Goal: Task Accomplishment & Management: Use online tool/utility

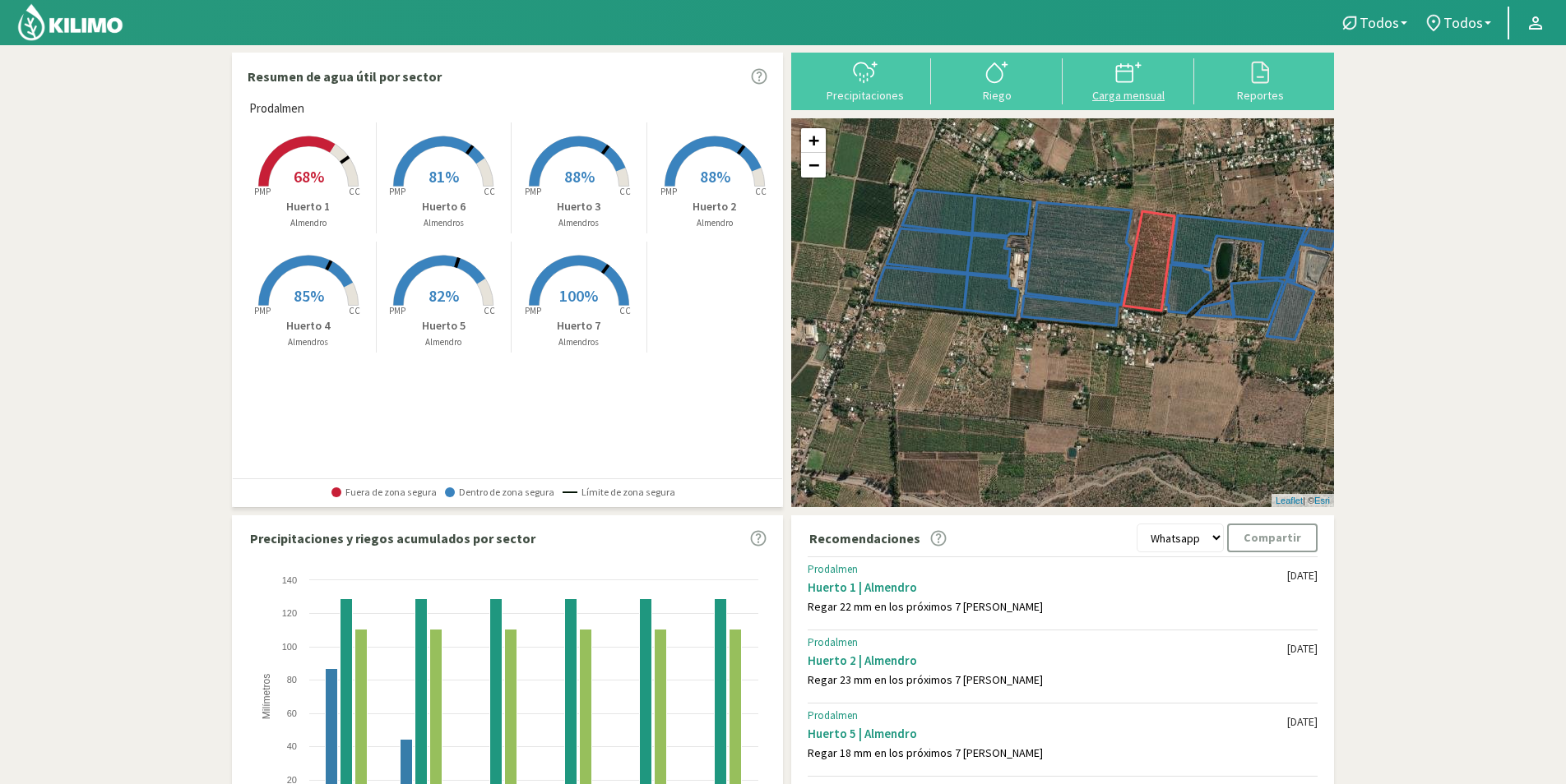
click at [1146, 93] on div "Carga mensual" at bounding box center [1128, 95] width 121 height 12
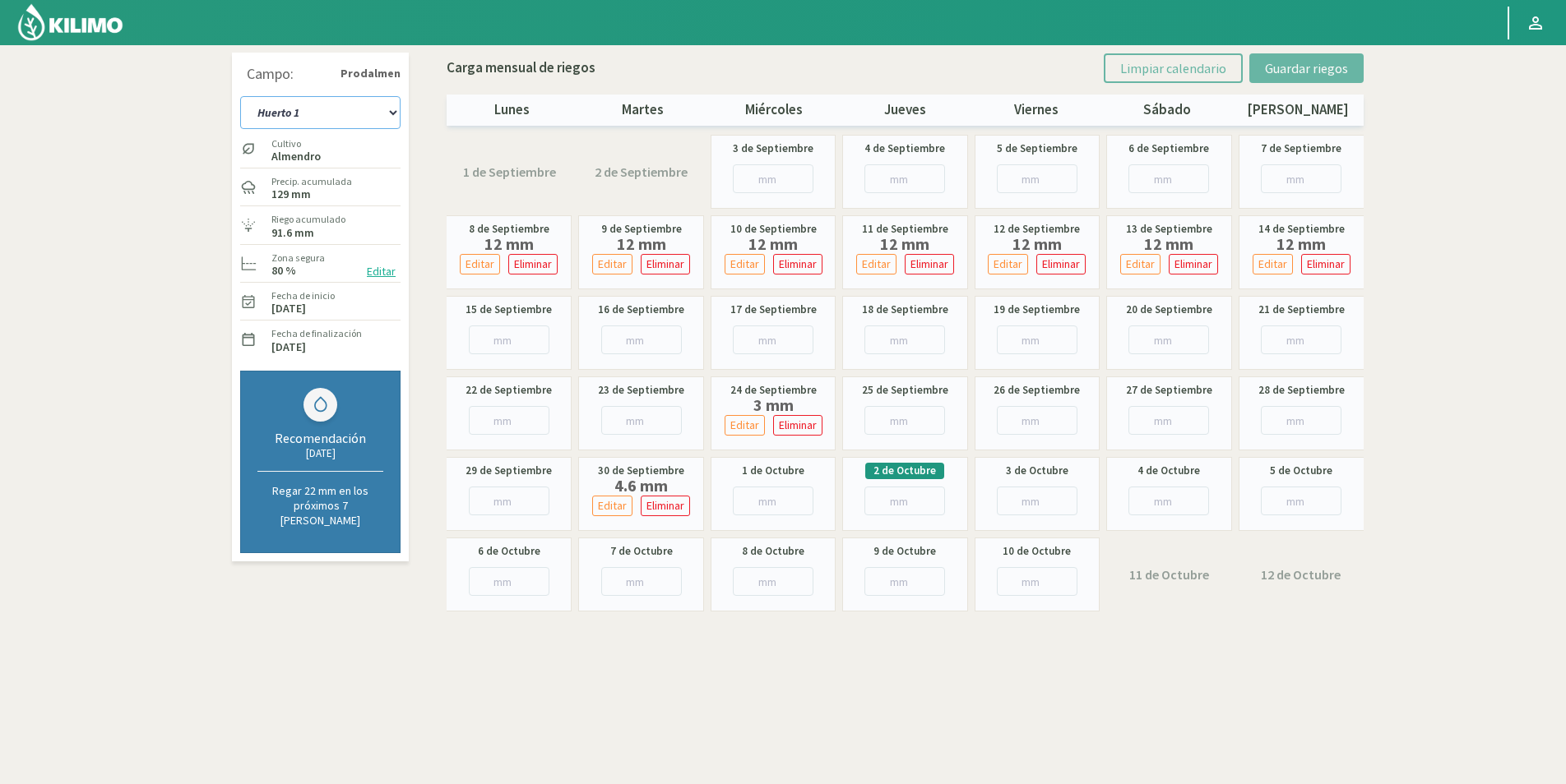
click at [382, 119] on select "Huerto 1 Huerto 2 Huerto 3 Huerto 4 Huerto 5 Huerto 6 Huerto 7" at bounding box center [320, 112] width 160 height 33
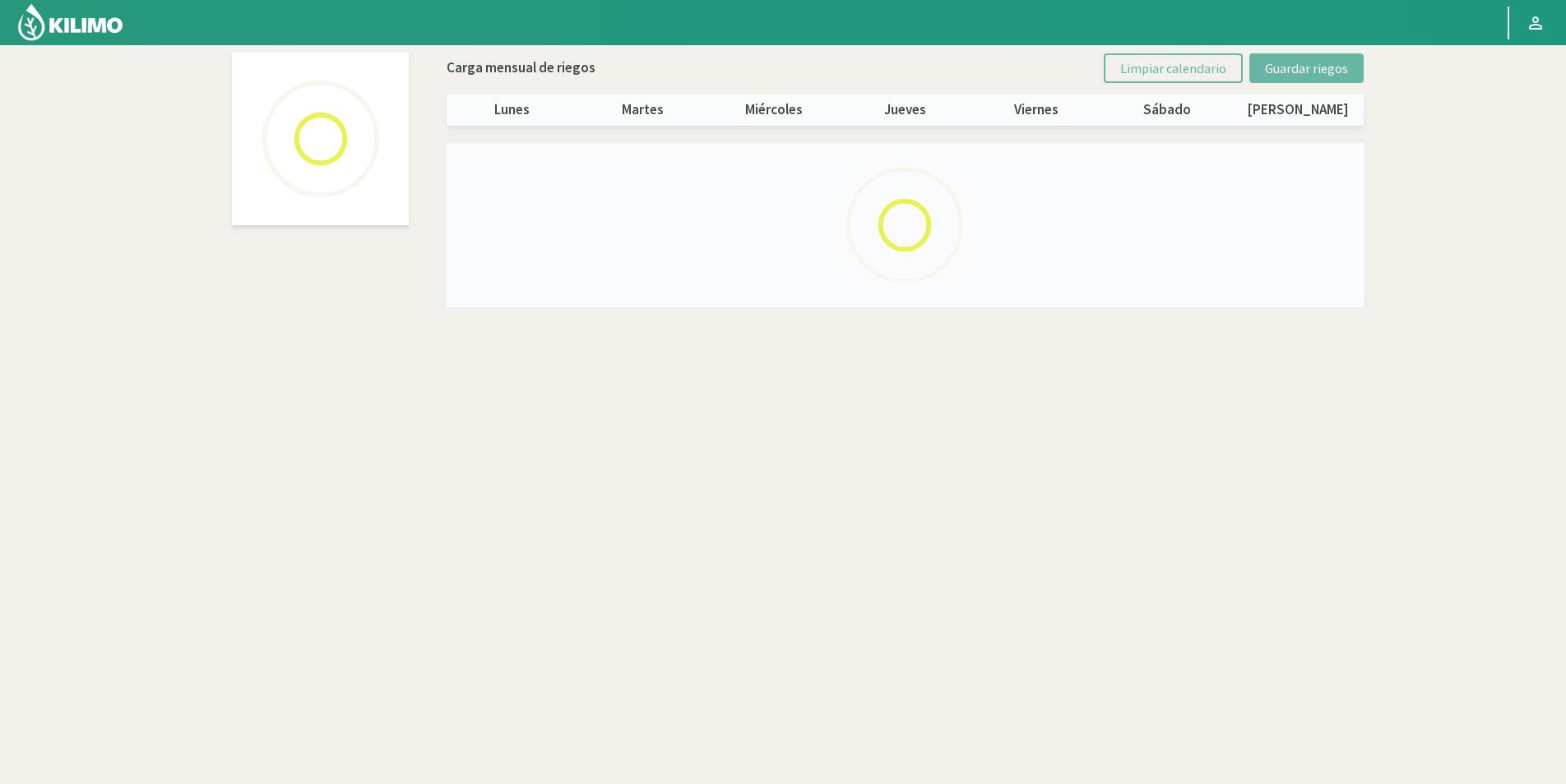
select select "2: Object"
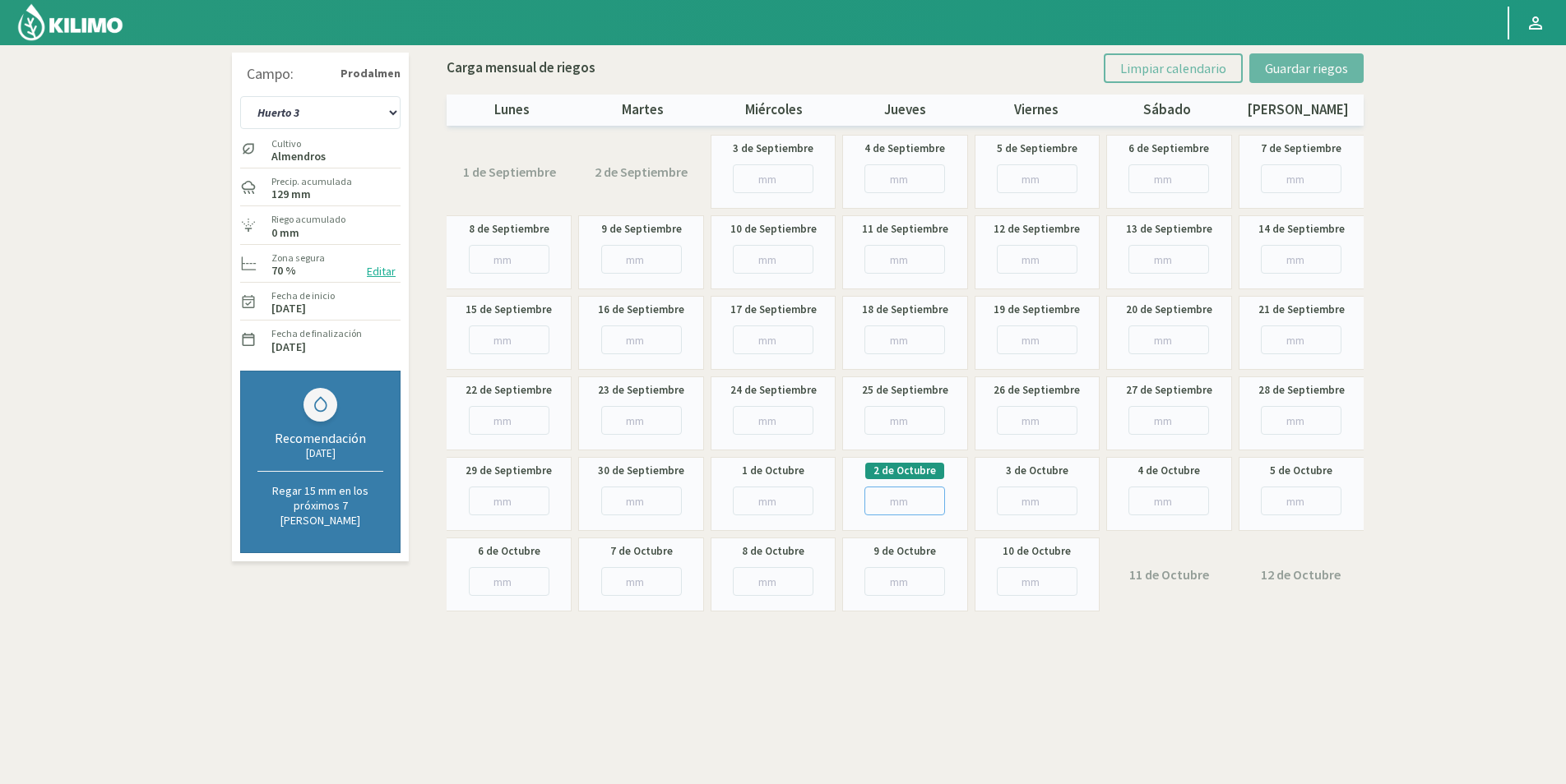
click at [892, 497] on input "number" at bounding box center [904, 501] width 81 height 29
type input "14"
type input "14.1"
click at [1334, 75] on span "Guardar riegos" at bounding box center [1307, 68] width 83 height 17
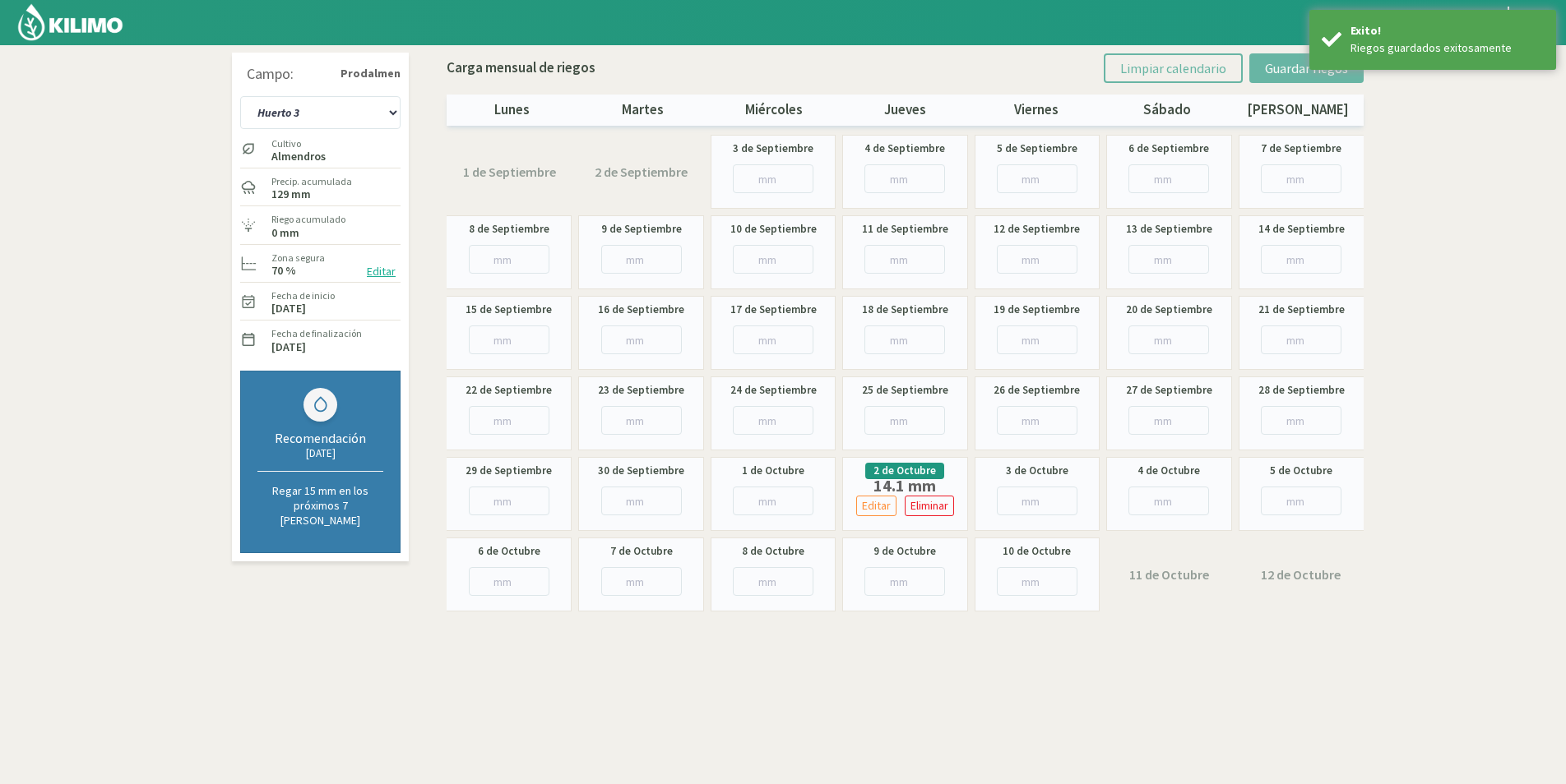
click at [87, 38] on img at bounding box center [71, 22] width 108 height 40
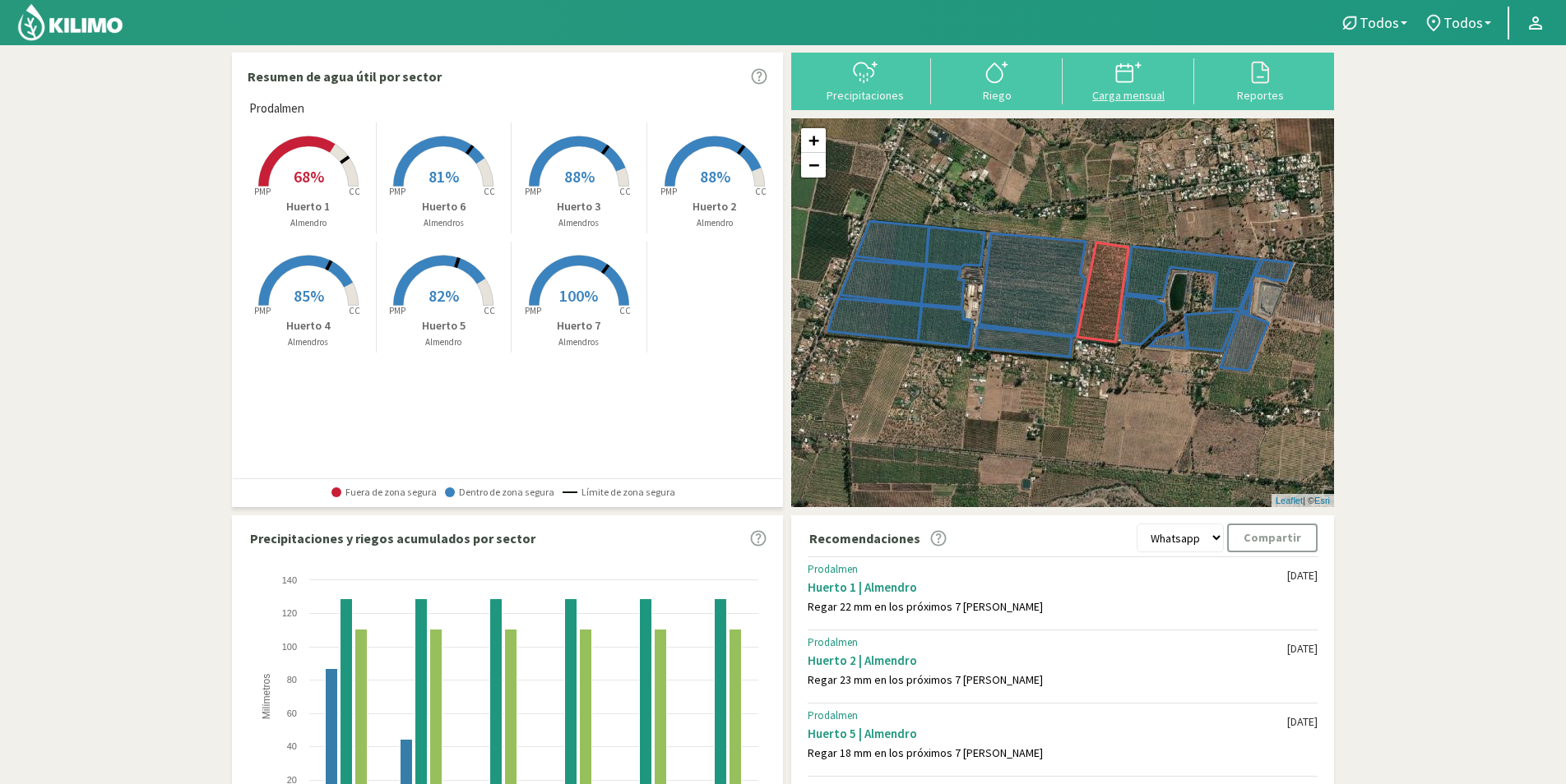
click at [1104, 70] on div at bounding box center [1128, 73] width 121 height 27
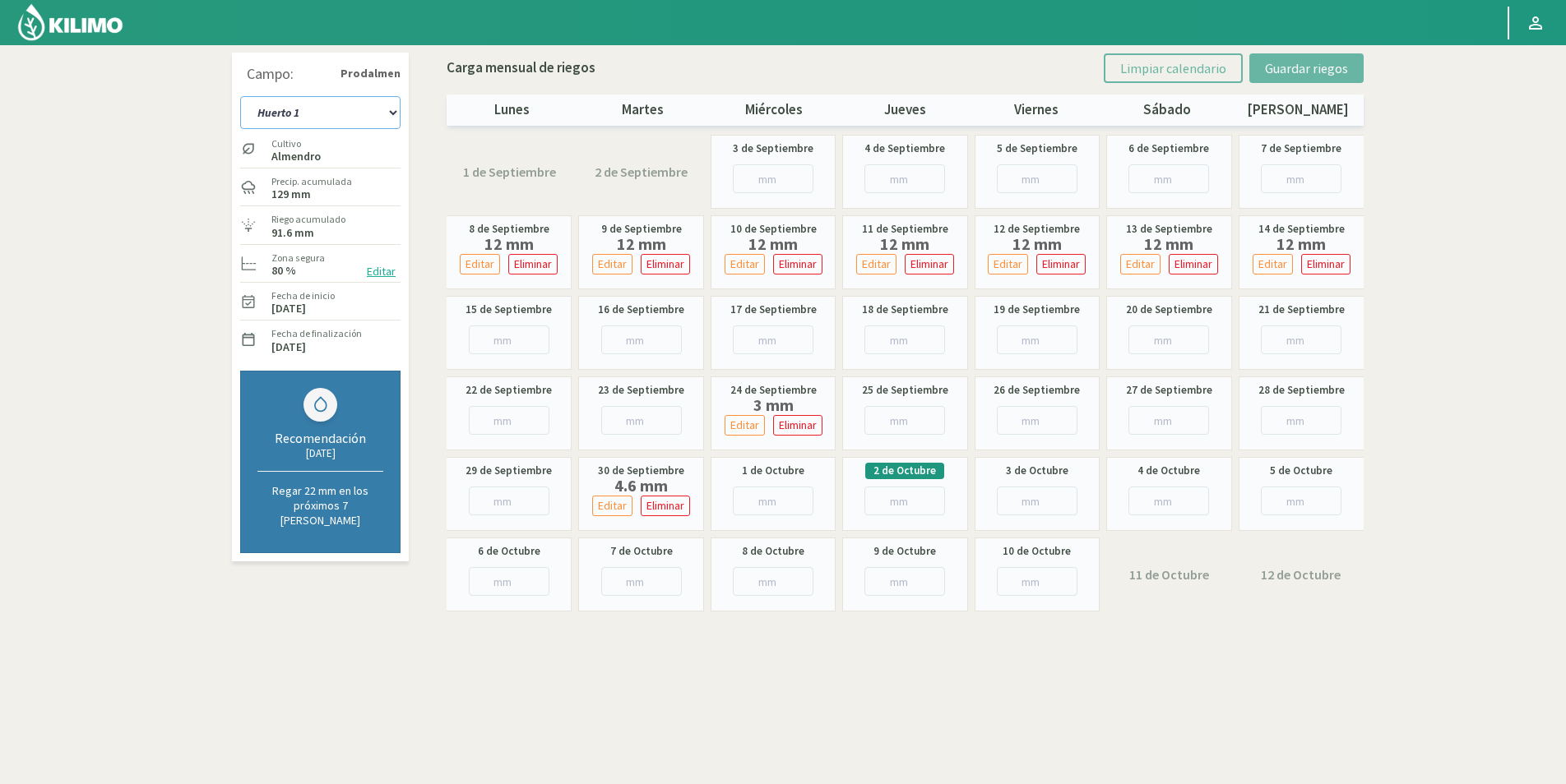
click at [292, 98] on select "Huerto 1 Huerto 2 Huerto 3 Huerto 4 Huerto 5 Huerto 6 Huerto 7" at bounding box center [320, 112] width 160 height 33
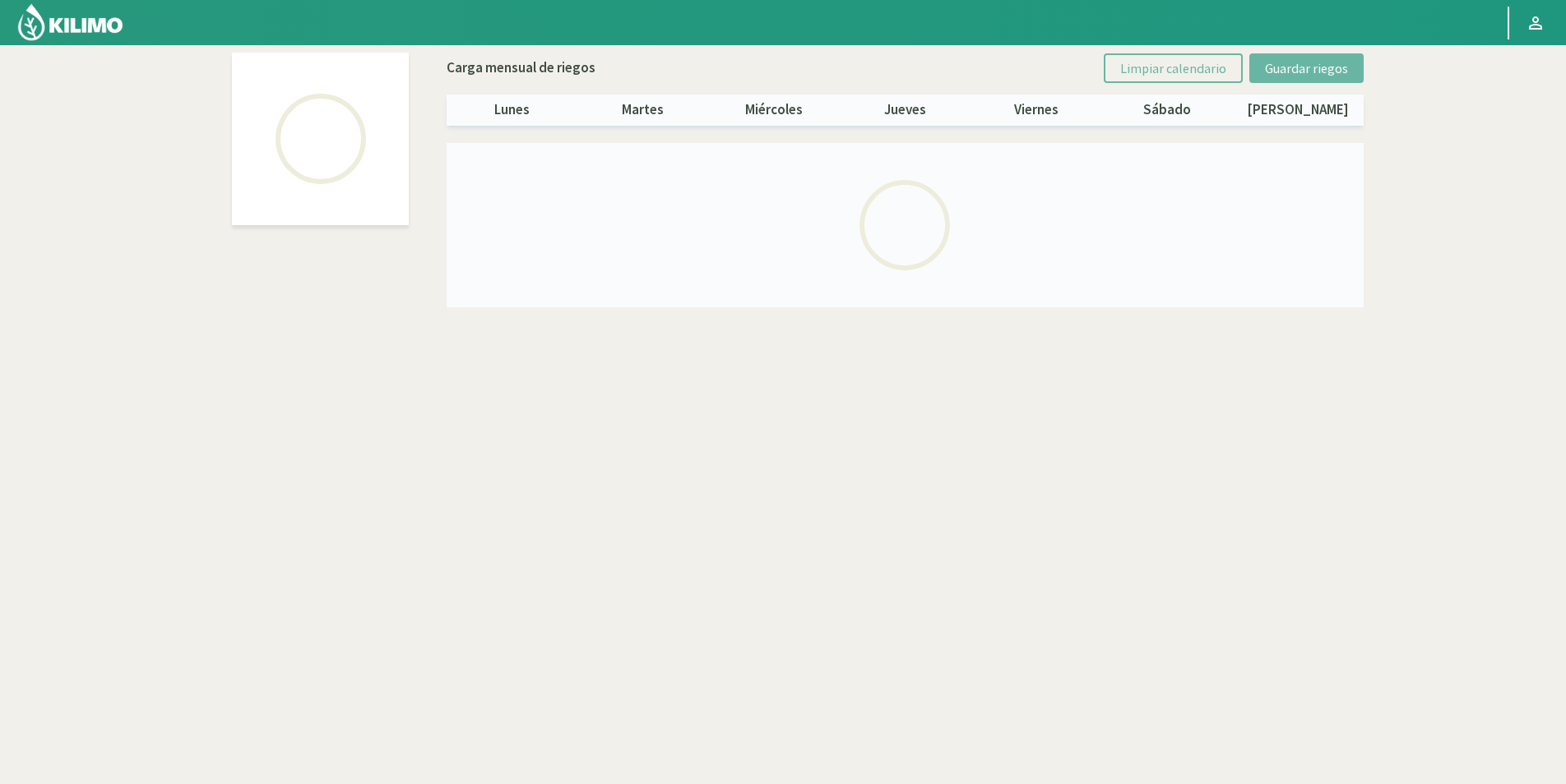
select select "2: Object"
